Goal: Navigation & Orientation: Find specific page/section

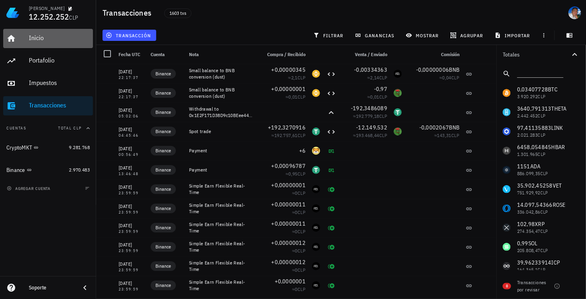
click at [38, 34] on div "Inicio" at bounding box center [59, 38] width 61 height 8
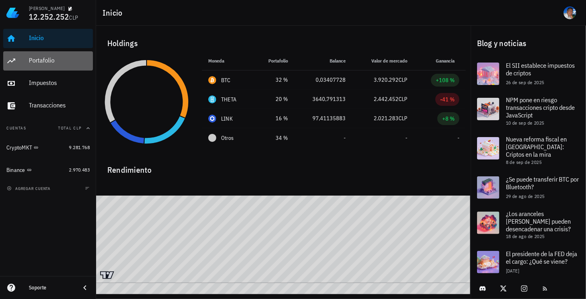
click at [68, 64] on div "Portafolio" at bounding box center [59, 60] width 61 height 8
